Goal: Communication & Community: Answer question/provide support

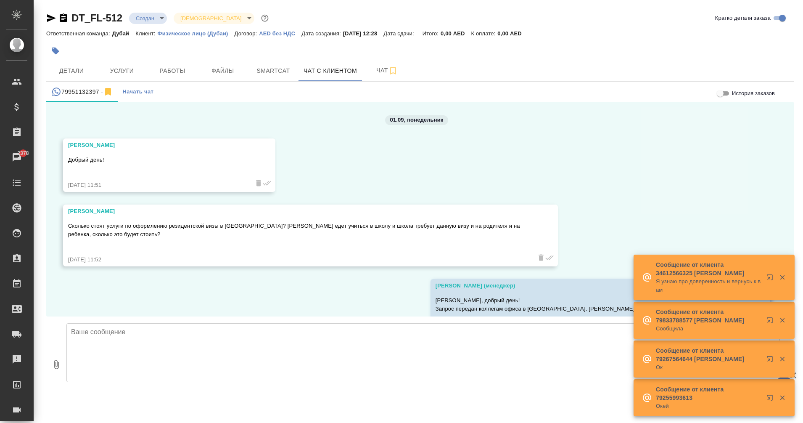
scroll to position [339, 0]
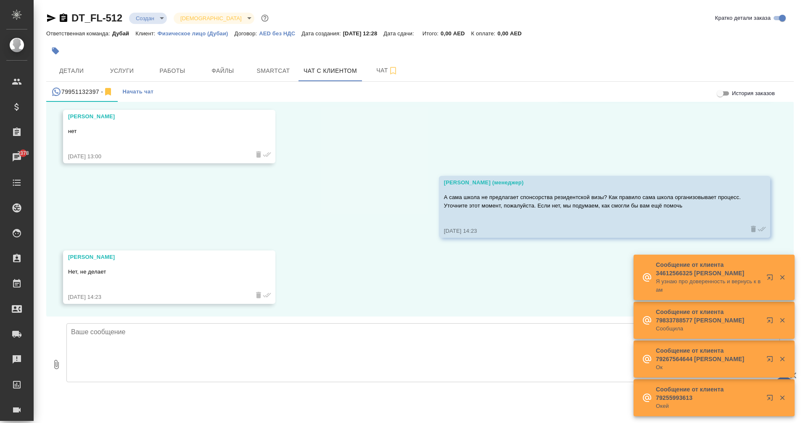
click at [141, 331] on textarea at bounding box center [423, 352] width 714 height 59
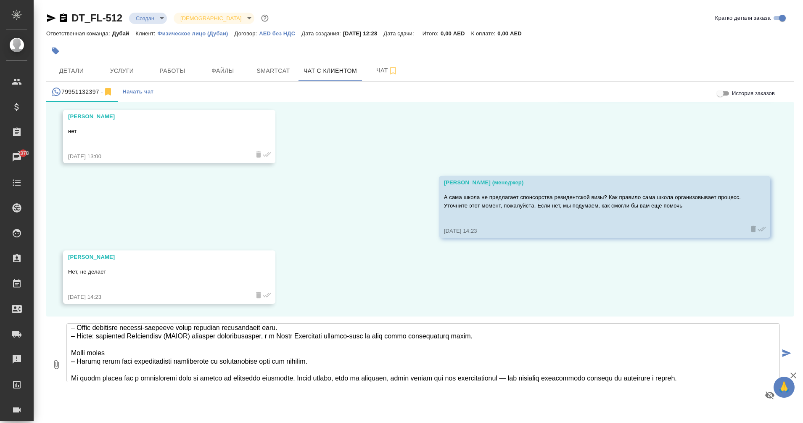
scroll to position [0, 0]
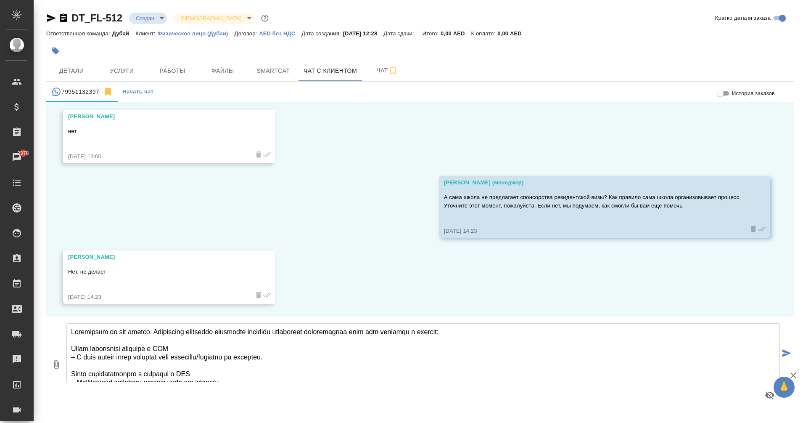
drag, startPoint x: 159, startPoint y: 330, endPoint x: 48, endPoint y: 326, distance: 111.5
click at [48, 326] on div "0 Благодарим за ваш запрос. Существует несколько возможных способов оформления …" at bounding box center [420, 363] width 748 height 95
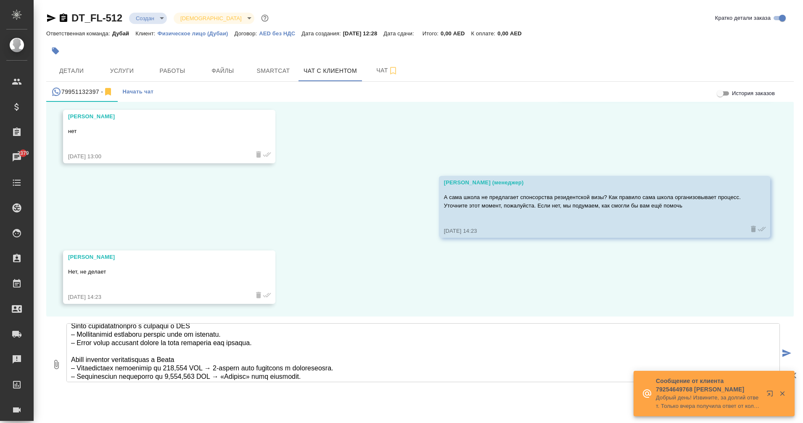
scroll to position [52, 0]
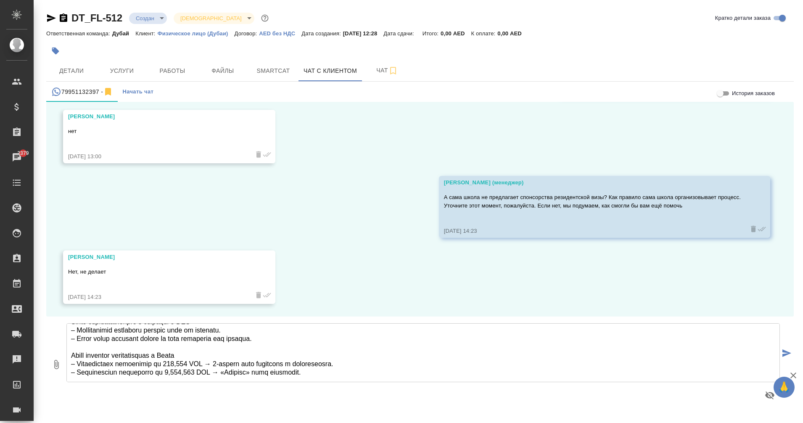
drag, startPoint x: 181, startPoint y: 336, endPoint x: 231, endPoint y: 335, distance: 49.6
click at [231, 335] on textarea at bounding box center [423, 352] width 714 height 59
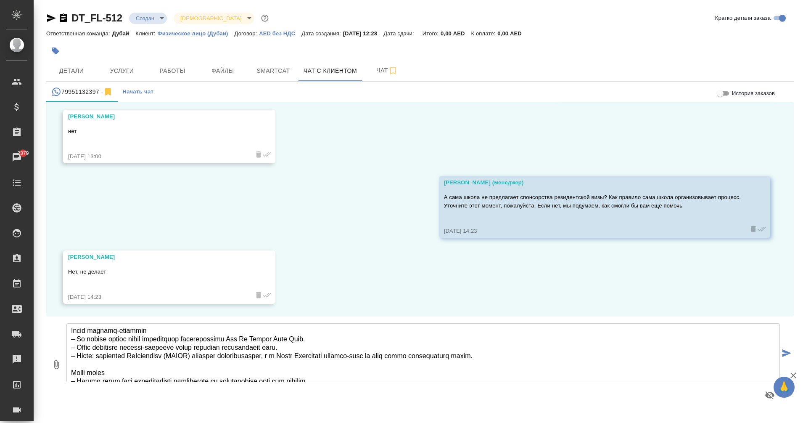
scroll to position [135, 0]
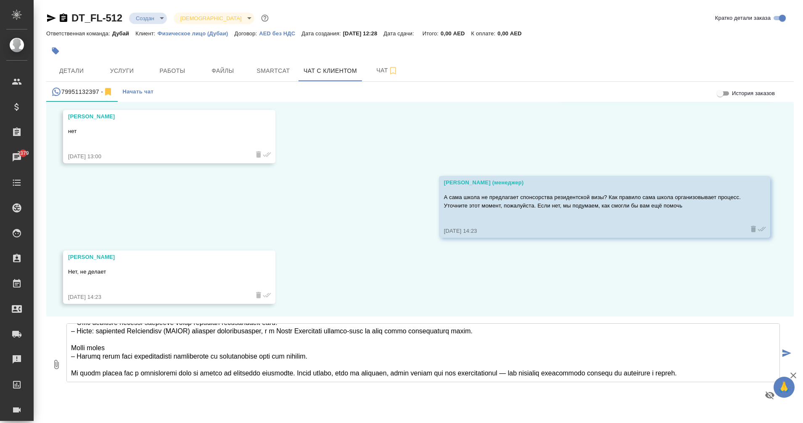
drag, startPoint x: 71, startPoint y: 344, endPoint x: 347, endPoint y: 356, distance: 276.2
click at [347, 356] on textarea at bounding box center [423, 352] width 714 height 59
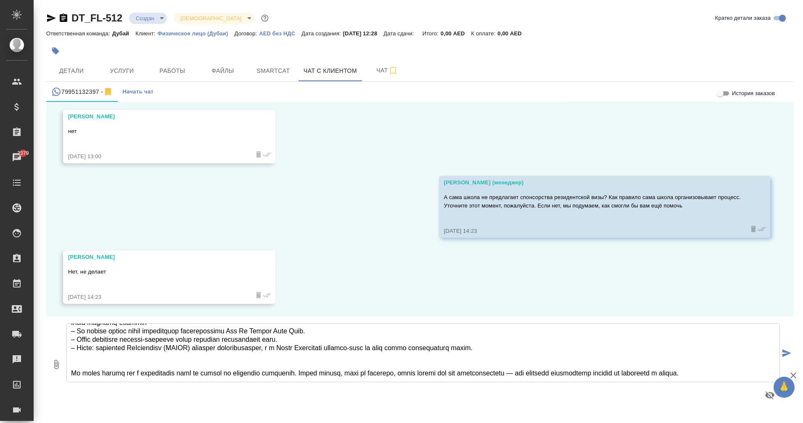
scroll to position [119, 0]
type textarea "L ipsum dolors ametconsec adipiscin elitseddo eiusmodt incididunt utlaboreetdo …"
click at [787, 352] on icon "submit" at bounding box center [787, 353] width 9 height 8
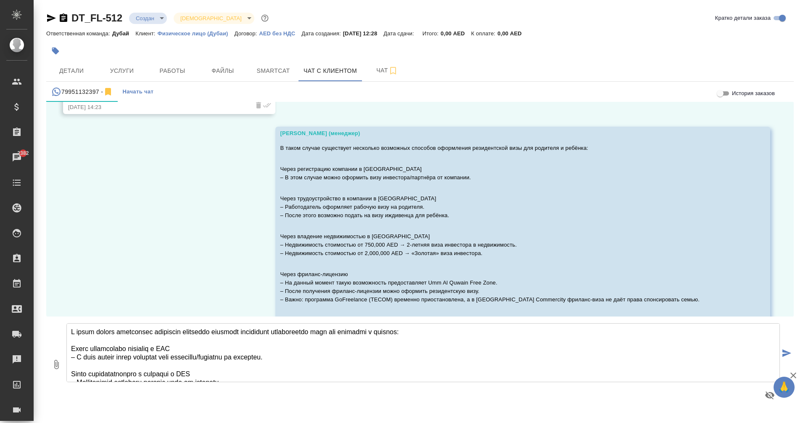
scroll to position [490, 0]
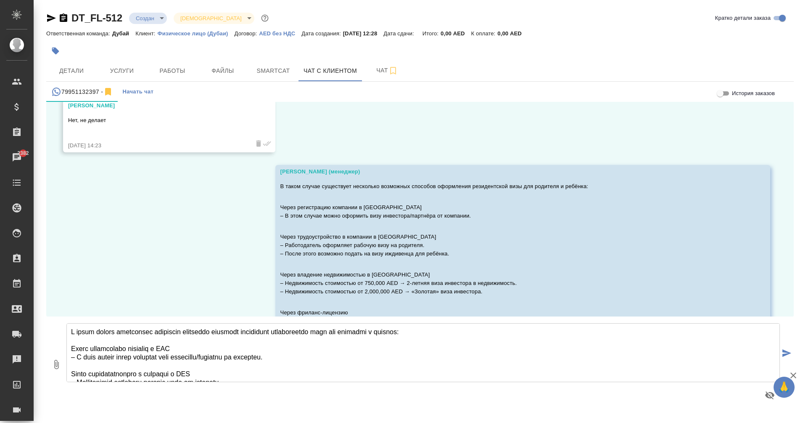
click at [174, 233] on div "01.09, [DATE] [PERSON_NAME] день! [DATE] 11:51 [PERSON_NAME] Сколько стоят услу…" at bounding box center [420, 209] width 748 height 215
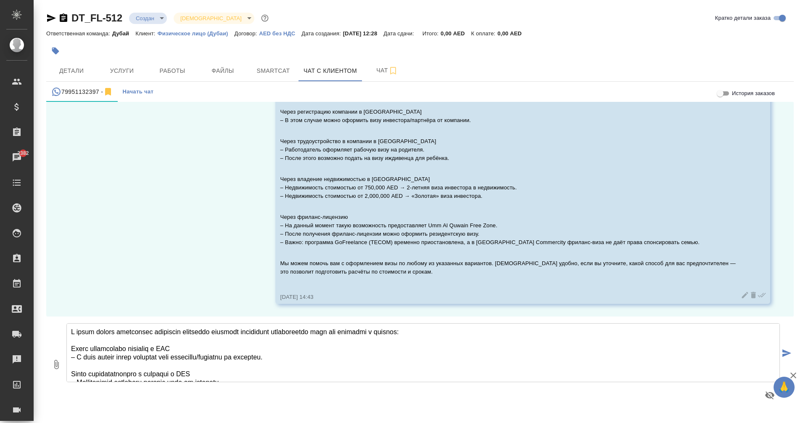
click at [519, 361] on textarea at bounding box center [423, 352] width 714 height 59
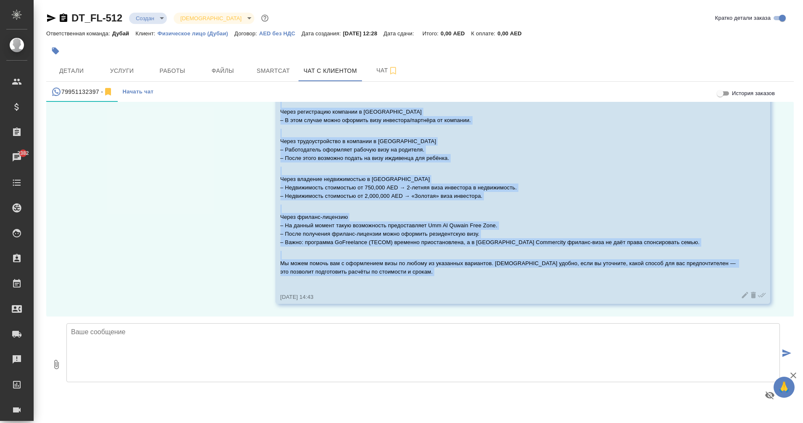
drag, startPoint x: 279, startPoint y: 154, endPoint x: 415, endPoint y: 279, distance: 185.2
click at [415, 279] on div "В таком случае существует несколько возможных способов оформления резидентской …" at bounding box center [511, 187] width 461 height 204
copy div "L ipsum dolors ametconsec adipiscin elitseddo eiusmodt incididunt utlaboreetdo …"
click at [155, 258] on div "01.09, [DATE] [PERSON_NAME] день! [DATE] 11:51 [PERSON_NAME] Сколько стоят услу…" at bounding box center [420, 209] width 748 height 215
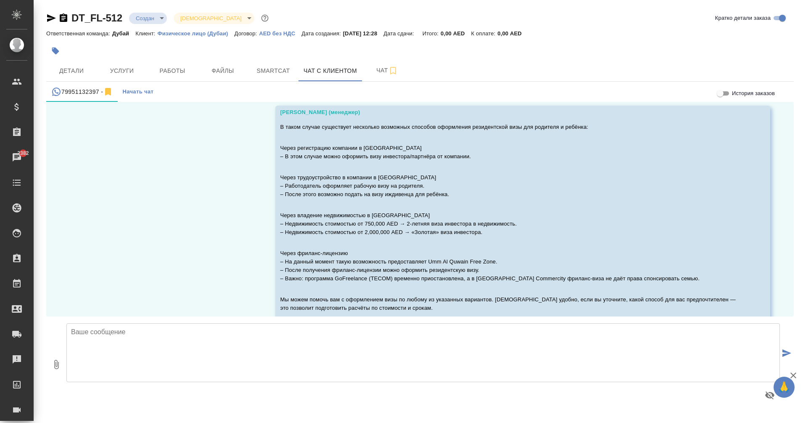
scroll to position [550, 0]
click at [52, 17] on icon "button" at bounding box center [51, 18] width 9 height 8
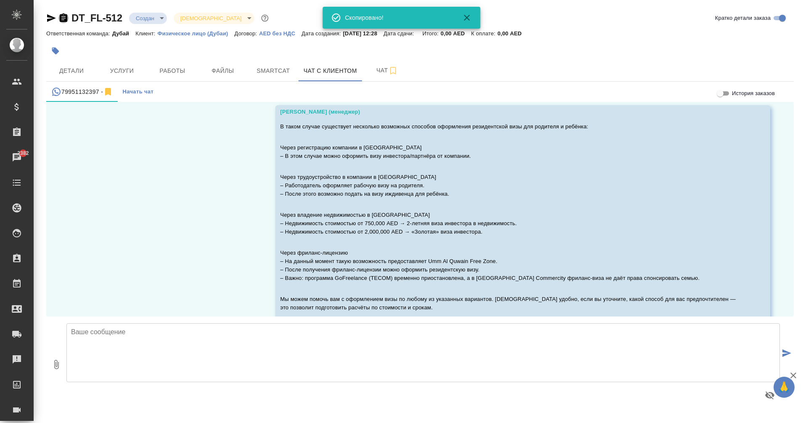
click at [62, 17] on icon "button" at bounding box center [64, 17] width 8 height 8
